Goal: Information Seeking & Learning: Learn about a topic

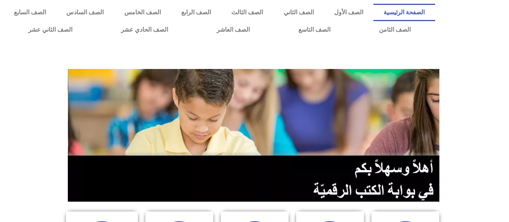
scroll to position [194, 0]
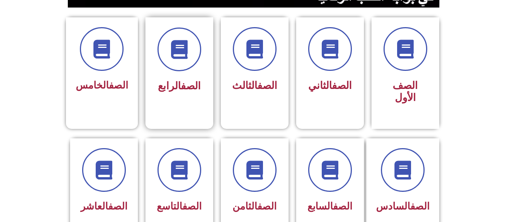
click at [200, 65] on div at bounding box center [179, 50] width 47 height 44
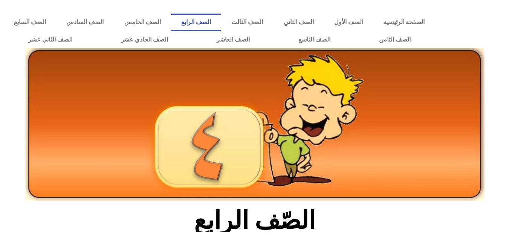
scroll to position [194, 0]
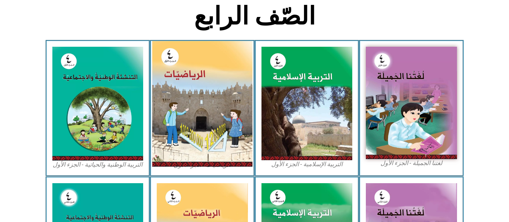
click at [214, 134] on img at bounding box center [202, 103] width 100 height 125
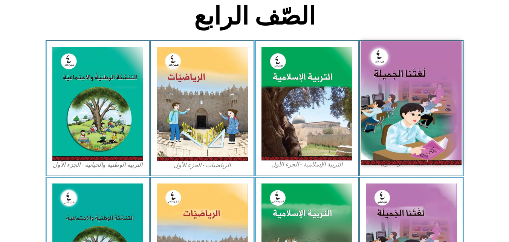
click at [410, 97] on img at bounding box center [411, 102] width 100 height 123
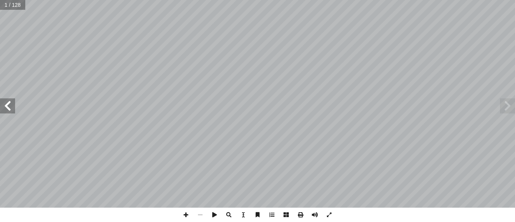
click at [9, 106] on span at bounding box center [7, 105] width 15 height 15
click at [10, 4] on input "text" at bounding box center [15, 5] width 30 height 10
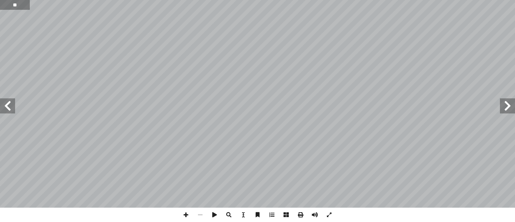
type input "**"
click at [8, 103] on span at bounding box center [7, 105] width 15 height 15
click at [182, 215] on span at bounding box center [186, 215] width 14 height 14
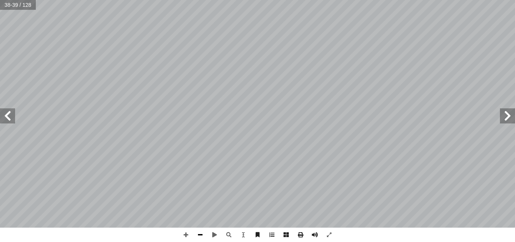
click at [200, 222] on span at bounding box center [200, 234] width 14 height 14
click at [188, 222] on span at bounding box center [186, 234] width 14 height 14
click at [15, 9] on input "text" at bounding box center [12, 5] width 25 height 10
type input "**"
click at [4, 115] on span at bounding box center [7, 115] width 15 height 15
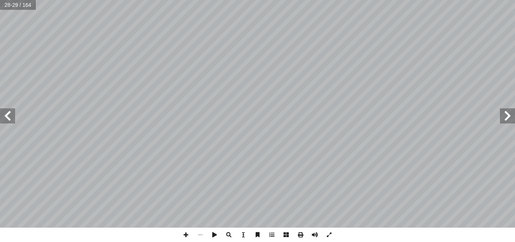
click at [4, 115] on span at bounding box center [7, 115] width 15 height 15
click at [188, 234] on span at bounding box center [186, 234] width 14 height 14
